Goal: Information Seeking & Learning: Find specific fact

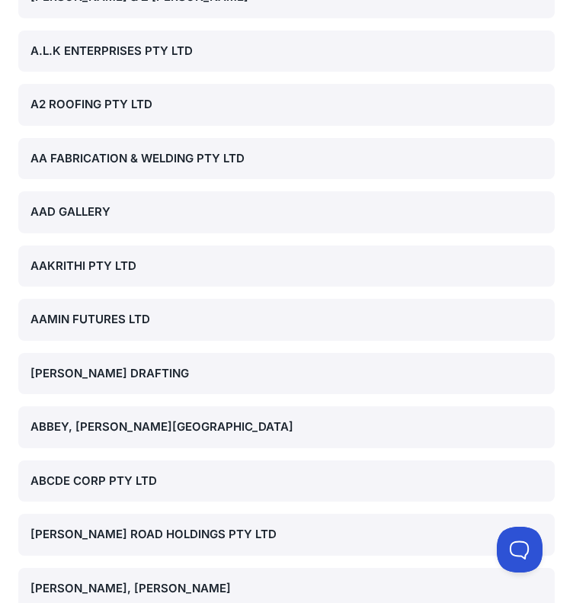
scroll to position [74475, 0]
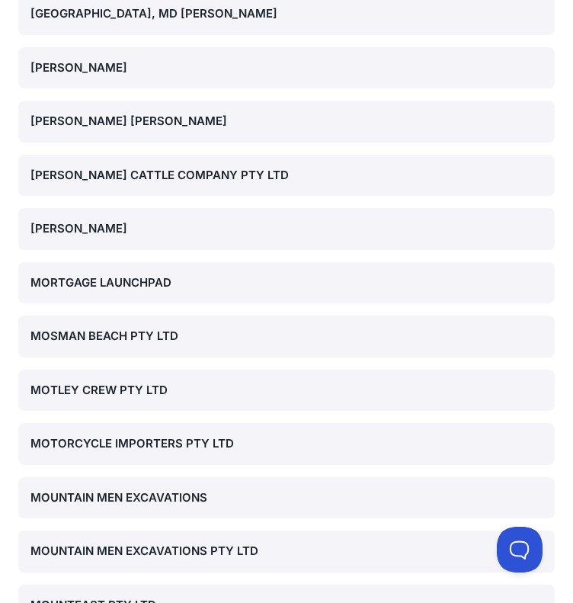
click at [138, 328] on div "MOSMAN BEACH PTY LTD" at bounding box center [286, 337] width 512 height 18
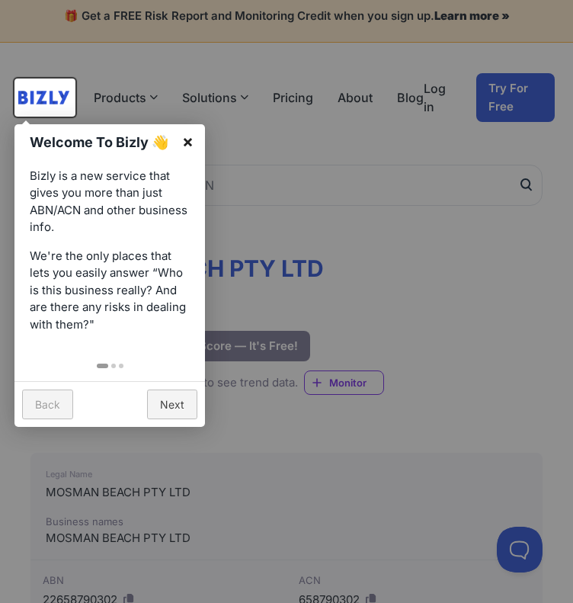
click at [190, 136] on link "×" at bounding box center [188, 141] width 34 height 34
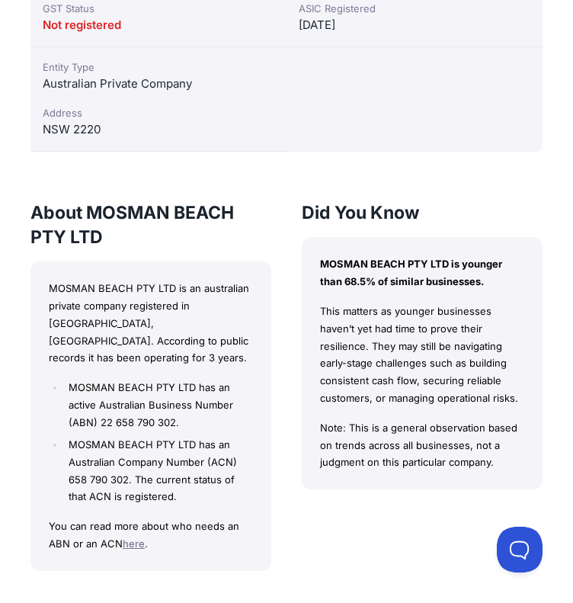
scroll to position [677, 0]
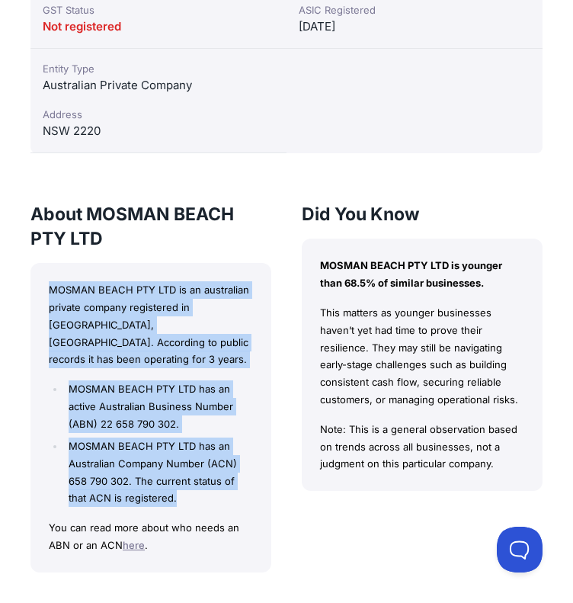
drag, startPoint x: 46, startPoint y: 285, endPoint x: 229, endPoint y: 472, distance: 260.9
click at [229, 472] on div "MOSMAN BEACH PTY LTD is an australian private company registered in [GEOGRAPHIC…" at bounding box center [150, 417] width 241 height 309
copy div "MOSMAN BEACH PTY LTD is an australian private company registered in [GEOGRAPHIC…"
